Goal: Navigation & Orientation: Find specific page/section

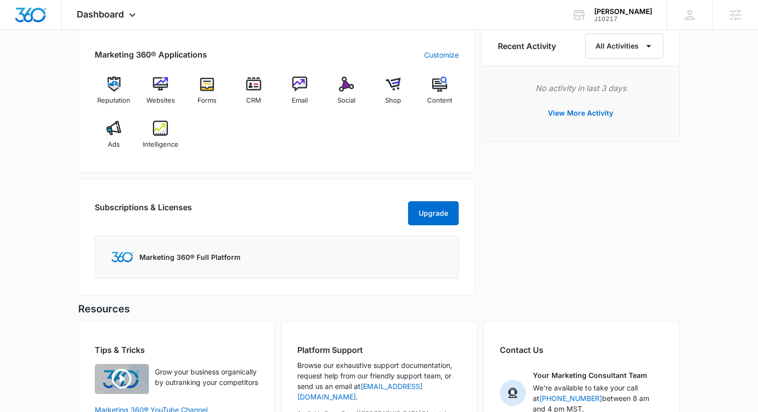
scroll to position [635, 0]
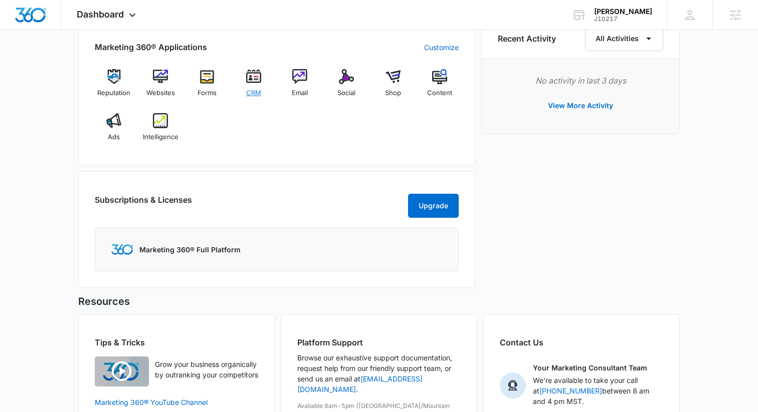
click at [258, 85] on div "CRM" at bounding box center [253, 87] width 39 height 36
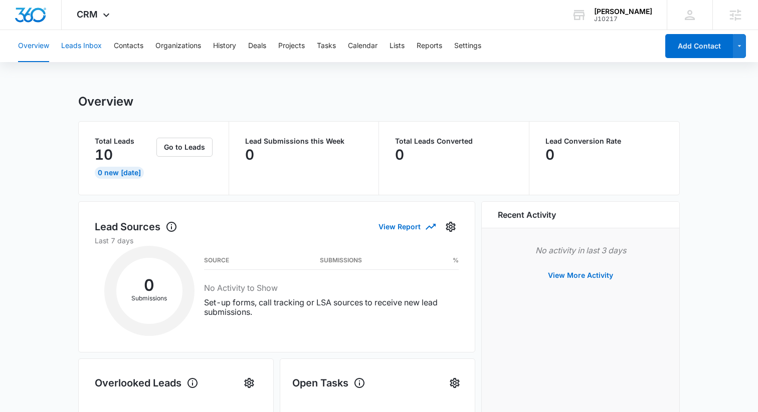
click at [87, 47] on button "Leads Inbox" at bounding box center [81, 46] width 41 height 32
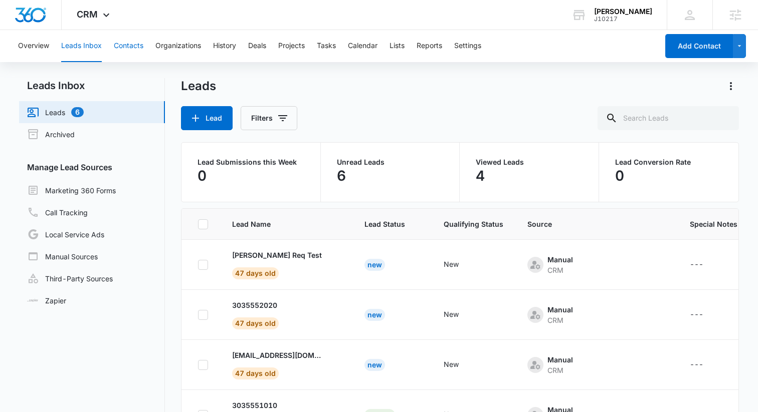
click at [140, 47] on button "Contacts" at bounding box center [129, 46] width 30 height 32
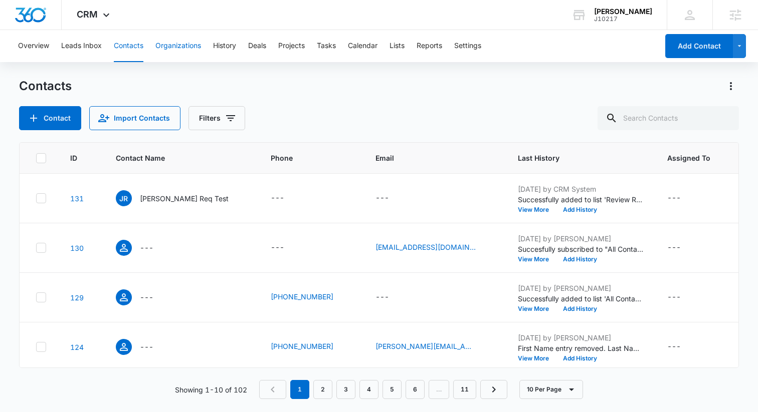
click at [174, 54] on button "Organizations" at bounding box center [178, 46] width 46 height 32
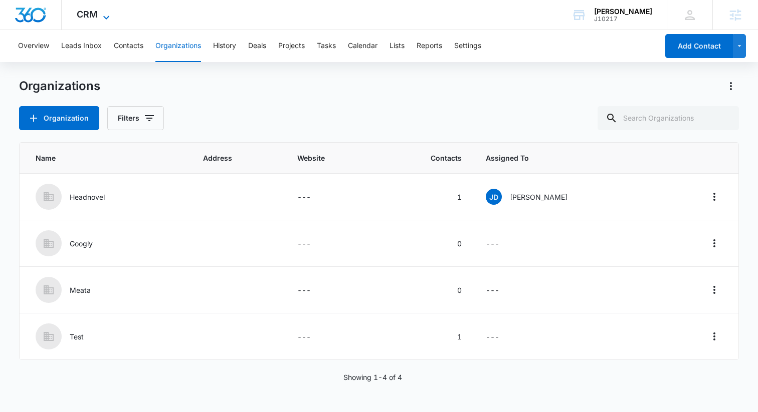
click at [102, 15] on icon at bounding box center [106, 18] width 12 height 12
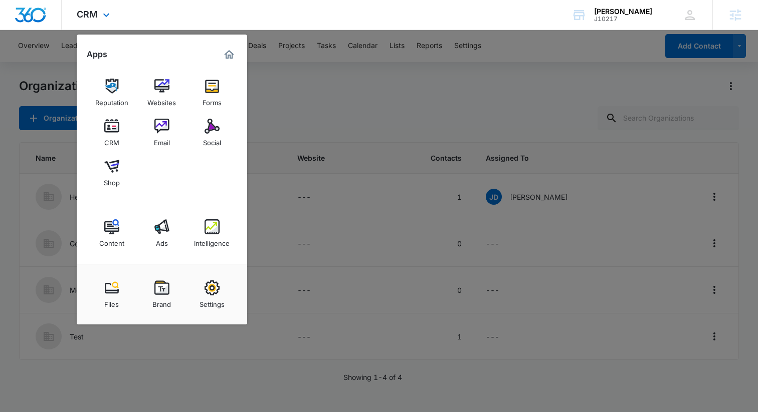
click at [471, 16] on div "CRM Apps Reputation Websites Forms CRM Email Social Shop Content Ads Intelligen…" at bounding box center [379, 15] width 758 height 30
